Goal: Transaction & Acquisition: Purchase product/service

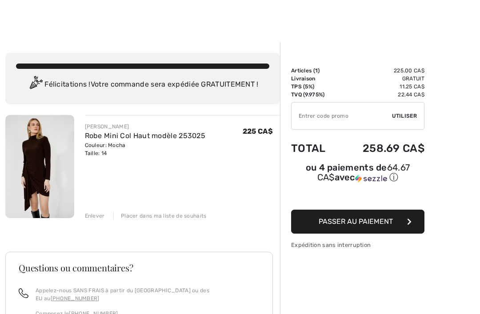
scroll to position [2, 0]
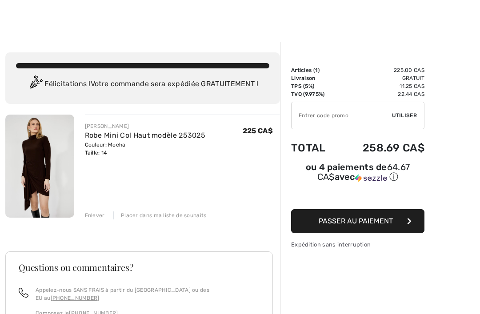
click at [364, 223] on span "Passer au paiement" at bounding box center [356, 221] width 74 height 8
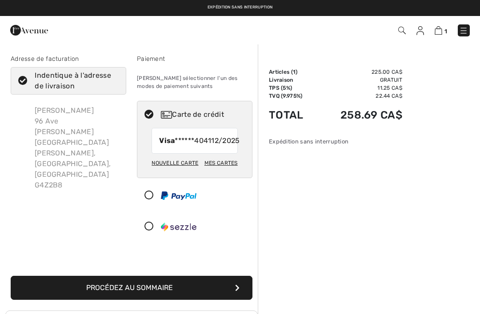
click at [221, 171] on div "Mes cartes" at bounding box center [221, 163] width 33 height 15
radio input "true"
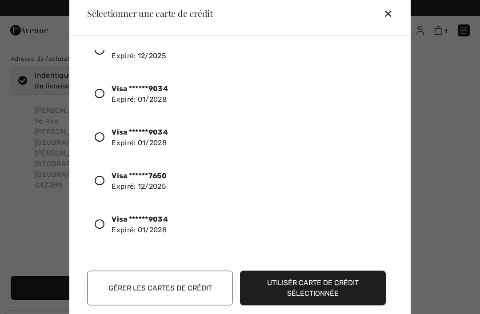
scroll to position [156, 0]
click at [104, 224] on icon at bounding box center [100, 224] width 10 height 10
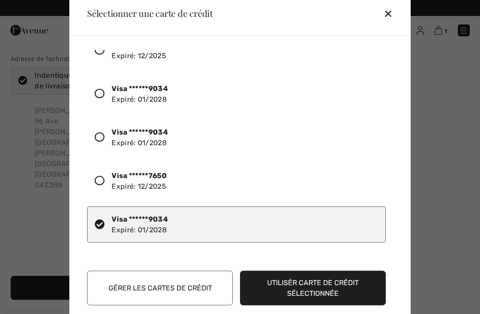
click at [337, 289] on button "Utilisér carte de crédit sélectionnée" at bounding box center [313, 288] width 146 height 35
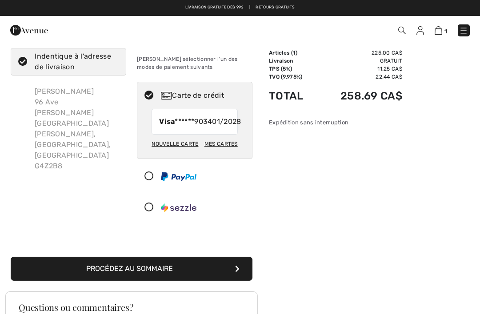
scroll to position [17, 0]
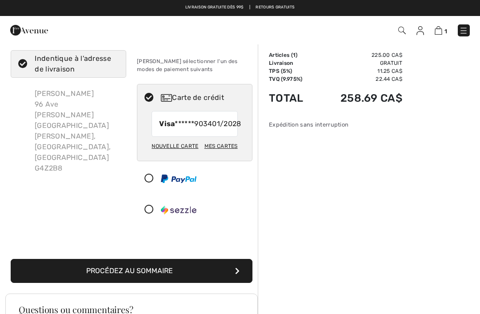
click at [152, 282] on button "Procédez au sommaire" at bounding box center [132, 271] width 242 height 24
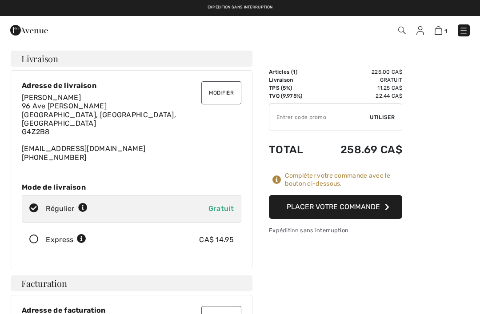
checkbox input "true"
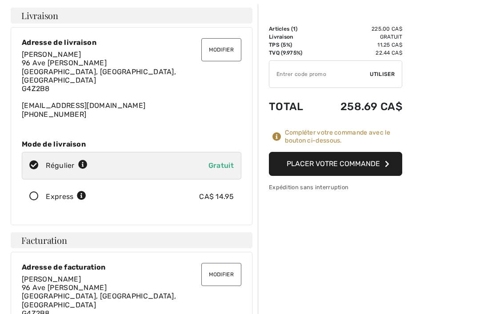
click at [351, 162] on button "Placer votre commande" at bounding box center [335, 164] width 133 height 24
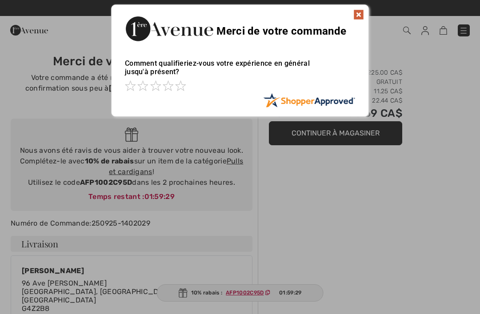
click at [360, 14] on img at bounding box center [358, 14] width 11 height 11
